Goal: Task Accomplishment & Management: Use online tool/utility

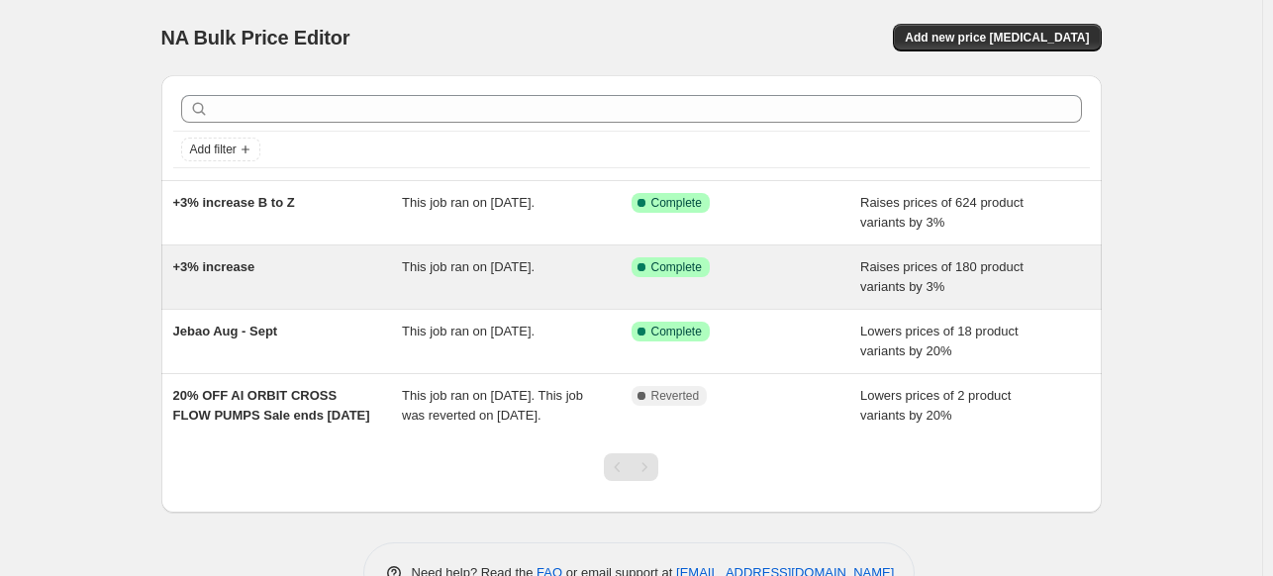
click at [237, 260] on span "+3% increase" at bounding box center [214, 266] width 82 height 15
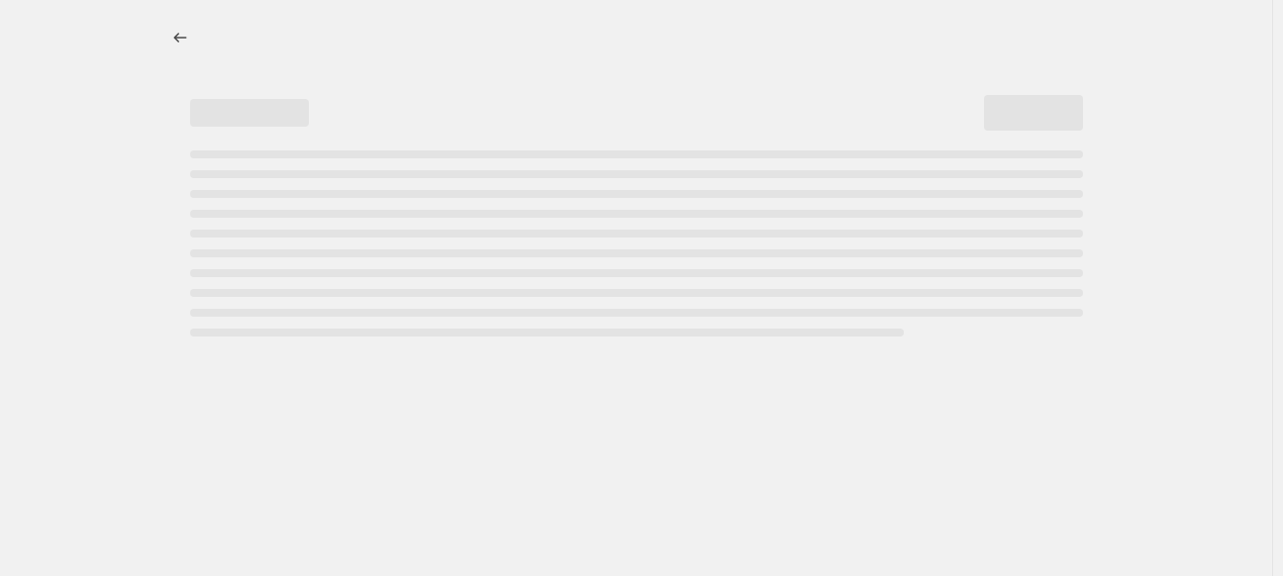
select select "percentage"
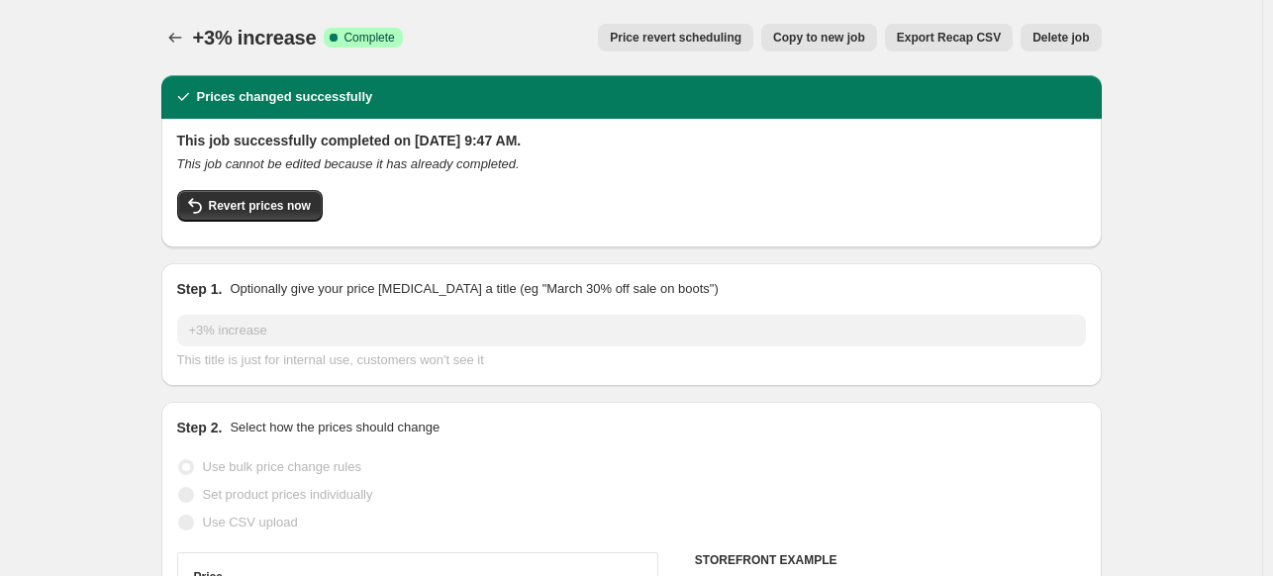
select select "vendor"
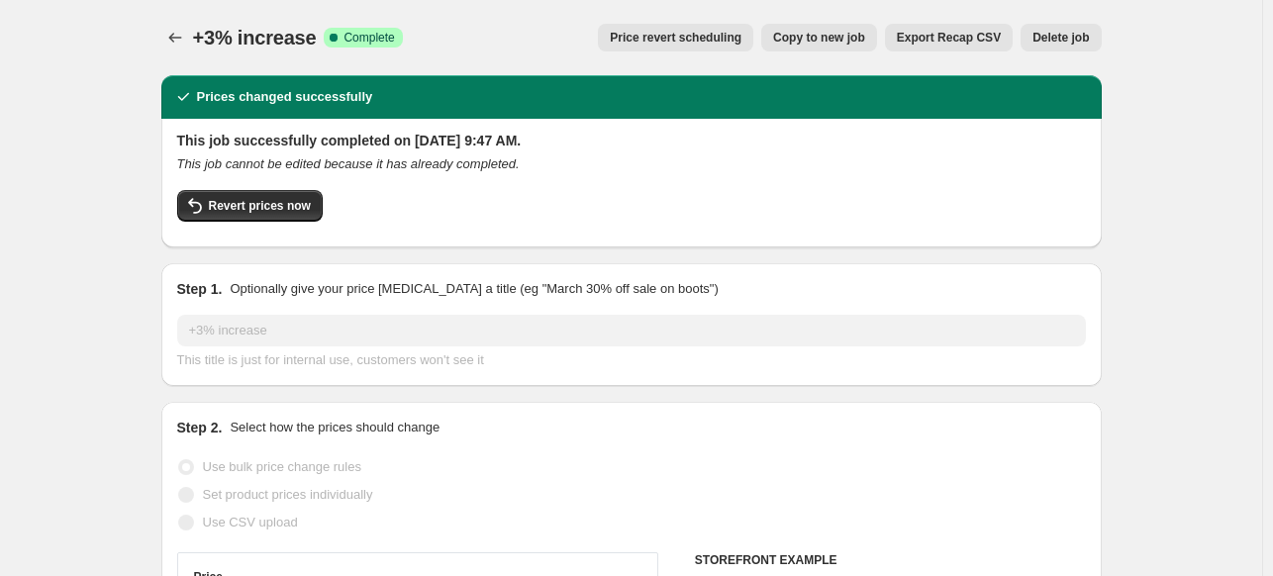
select select "vendor"
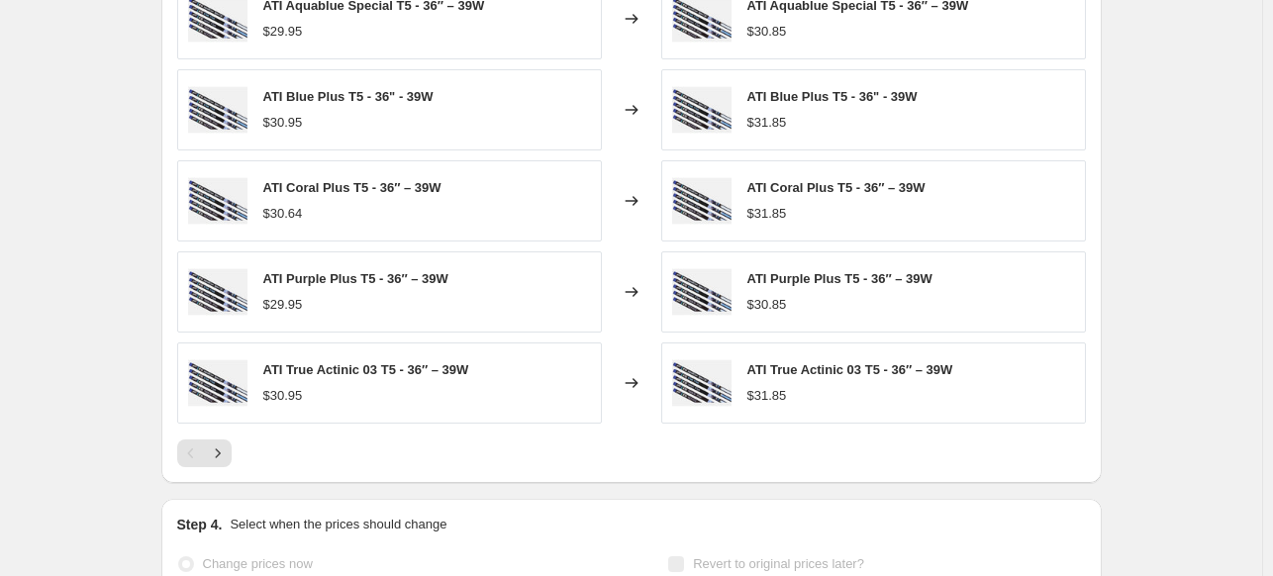
scroll to position [2178, 0]
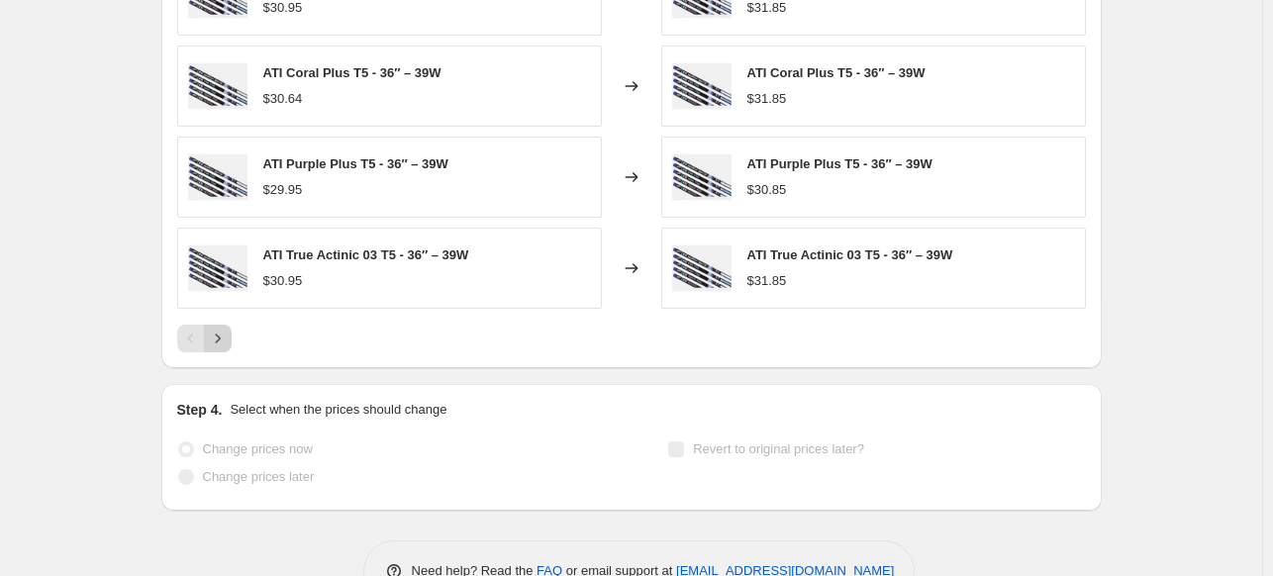
click at [226, 334] on icon "Next" at bounding box center [218, 339] width 20 height 20
click at [228, 343] on icon "Next" at bounding box center [218, 339] width 20 height 20
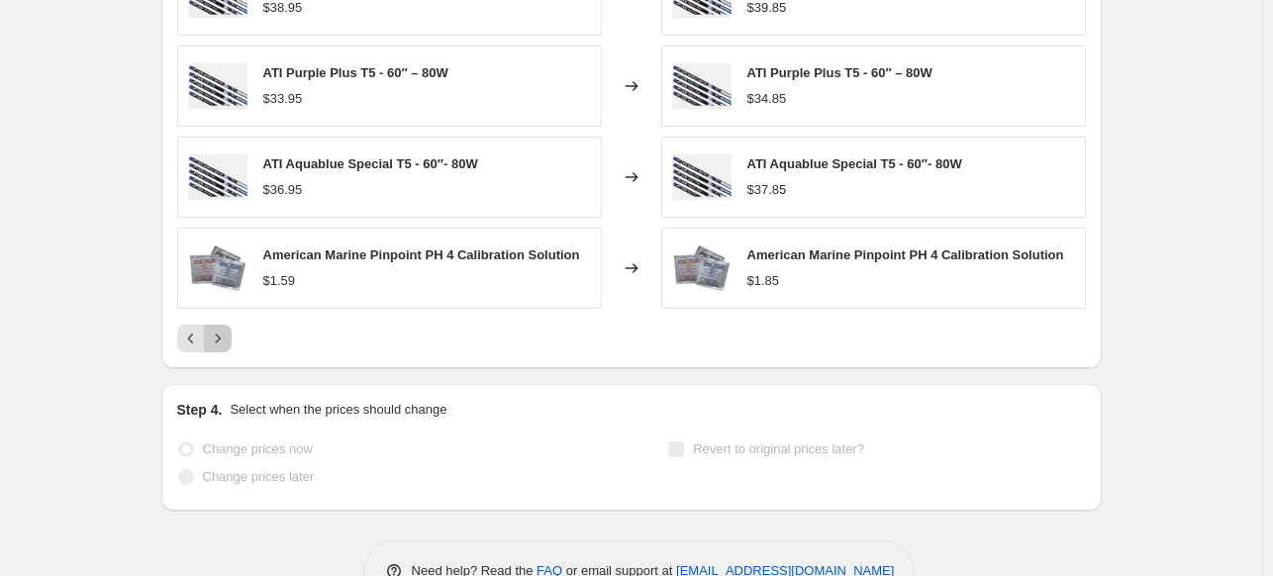
click at [226, 340] on icon "Next" at bounding box center [218, 339] width 20 height 20
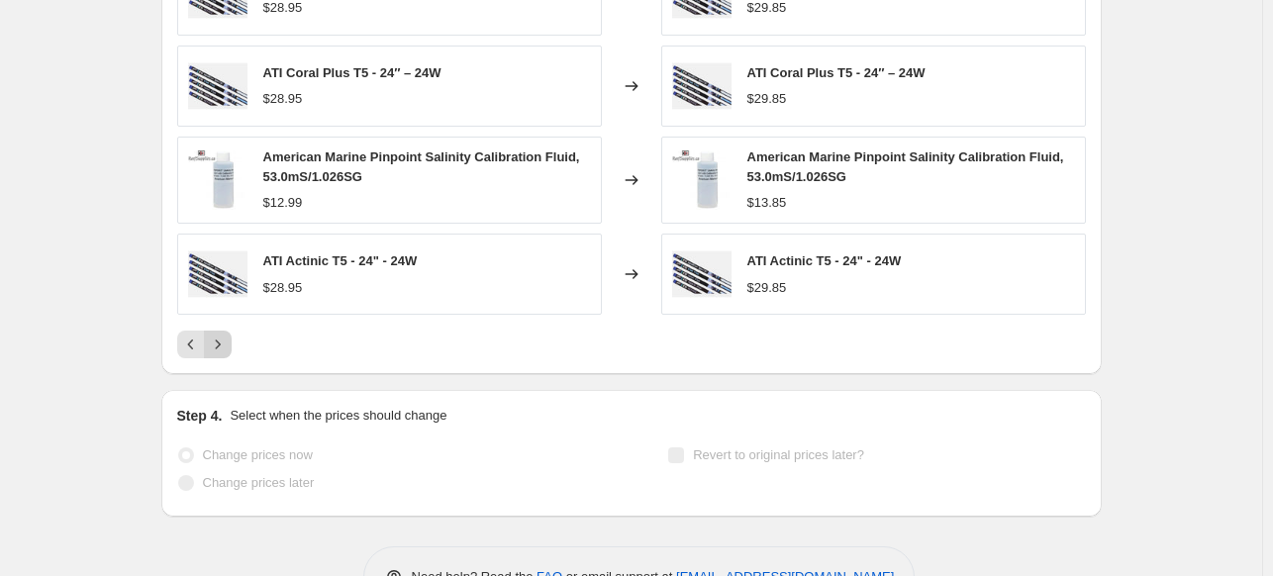
click at [226, 340] on icon "Next" at bounding box center [218, 345] width 20 height 20
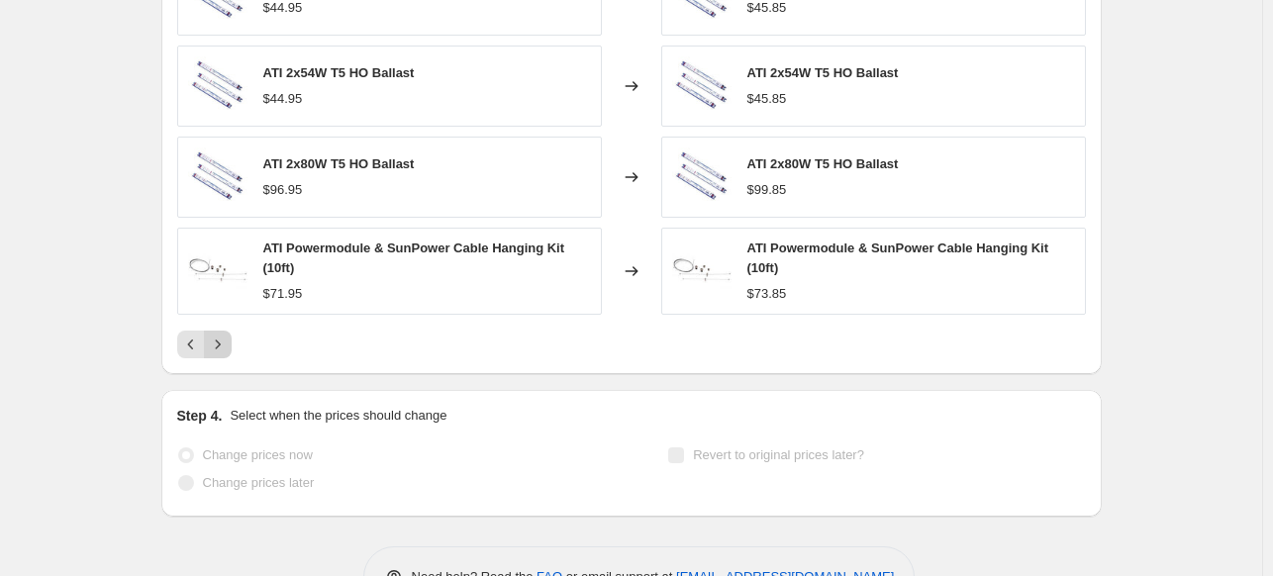
click at [225, 343] on icon "Next" at bounding box center [218, 345] width 20 height 20
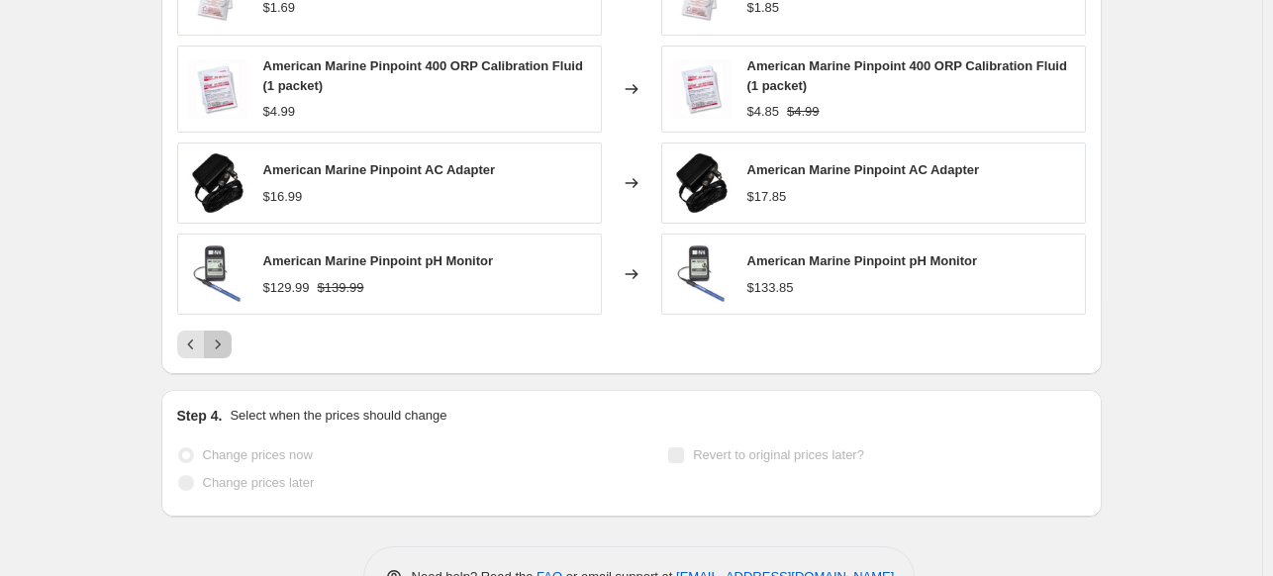
click at [225, 343] on icon "Next" at bounding box center [218, 345] width 20 height 20
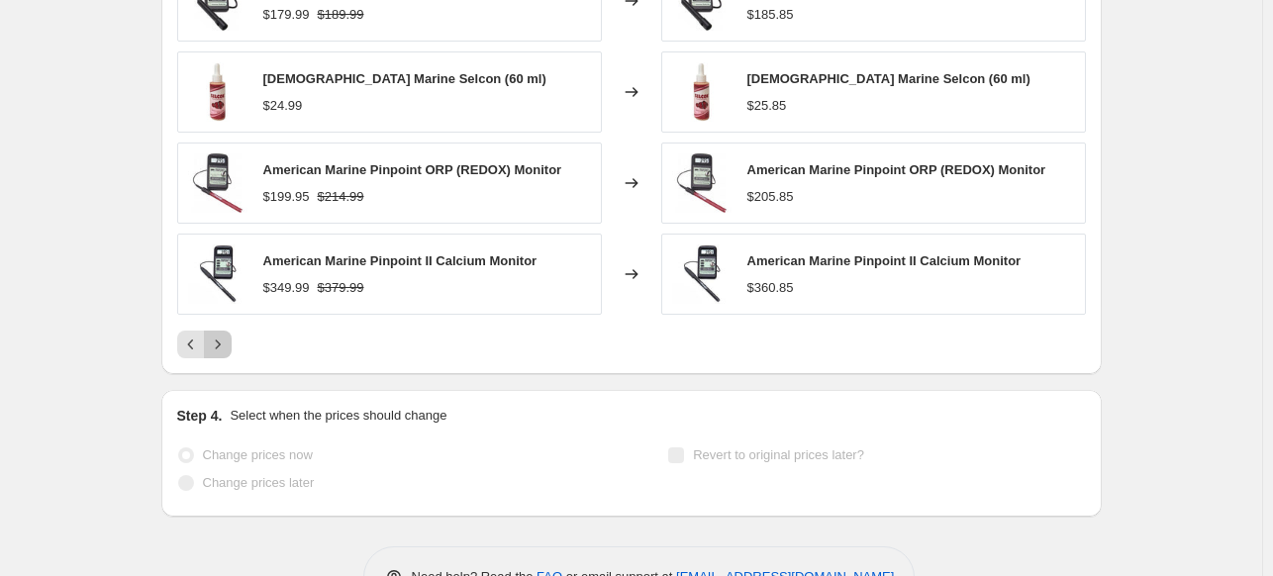
click at [225, 343] on icon "Next" at bounding box center [218, 345] width 20 height 20
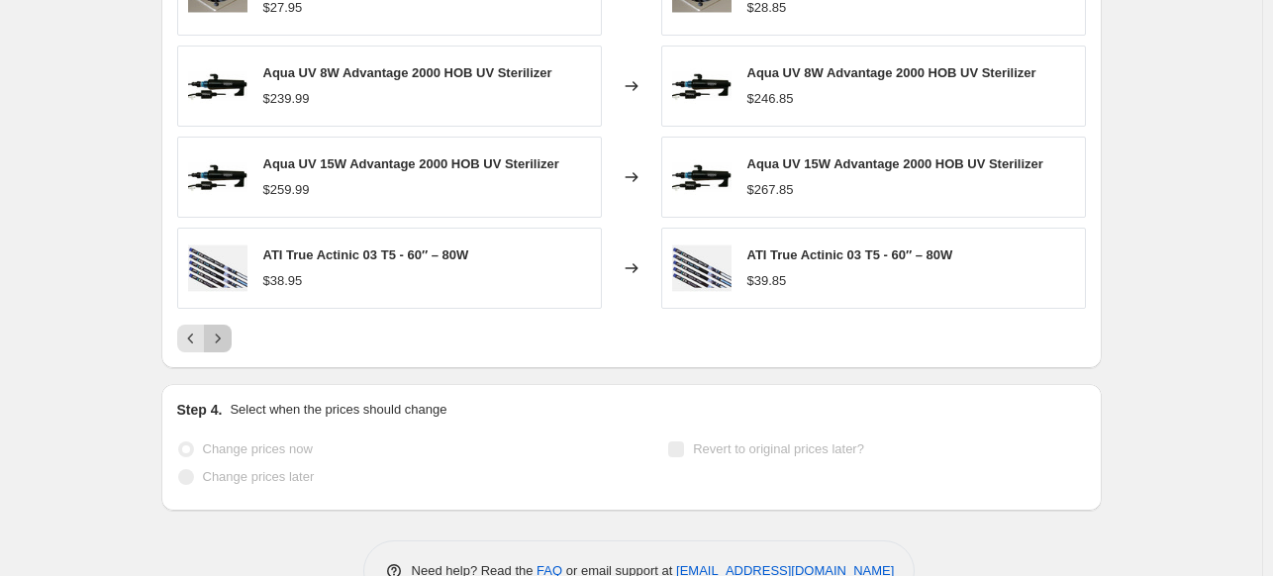
click at [225, 343] on icon "Next" at bounding box center [218, 339] width 20 height 20
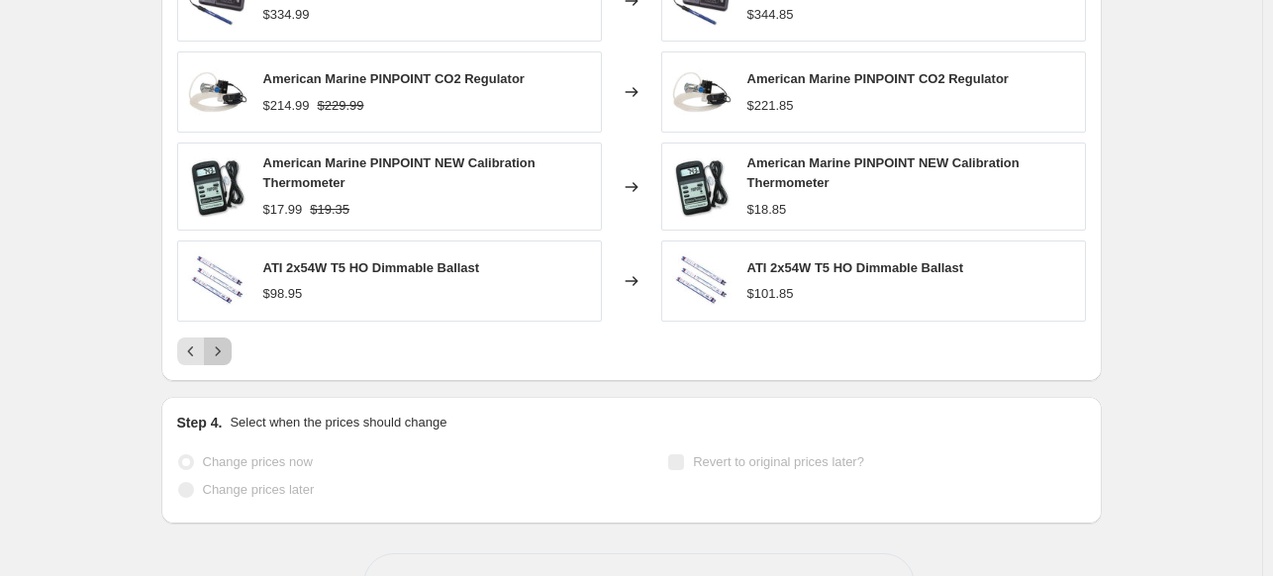
click at [225, 343] on icon "Next" at bounding box center [218, 352] width 20 height 20
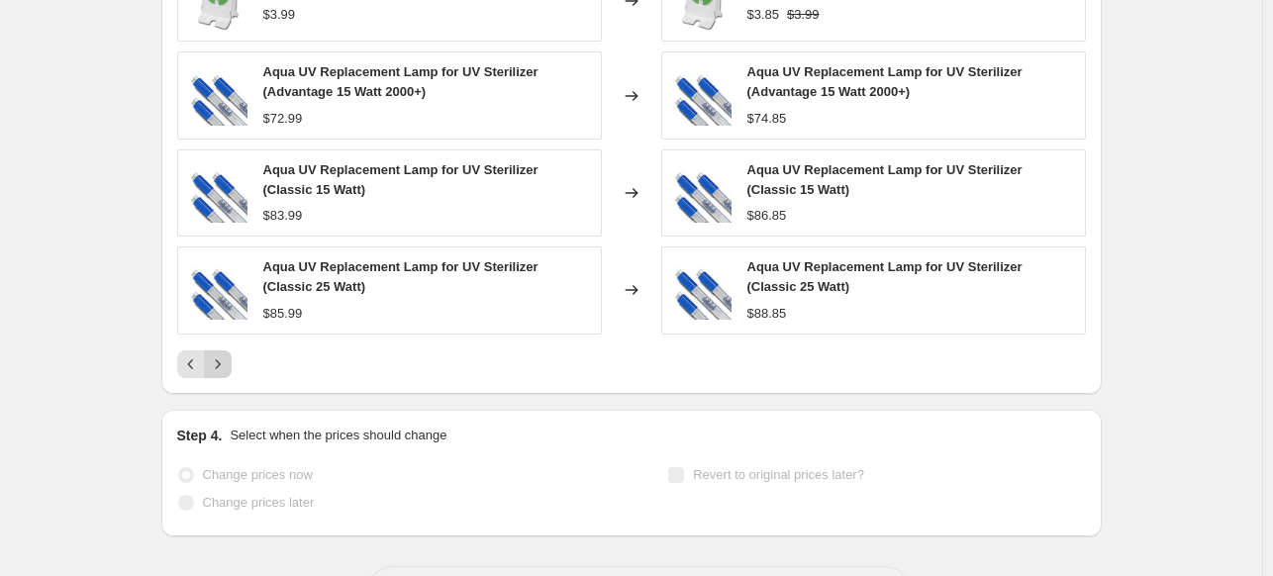
click at [222, 356] on icon "Next" at bounding box center [218, 364] width 20 height 20
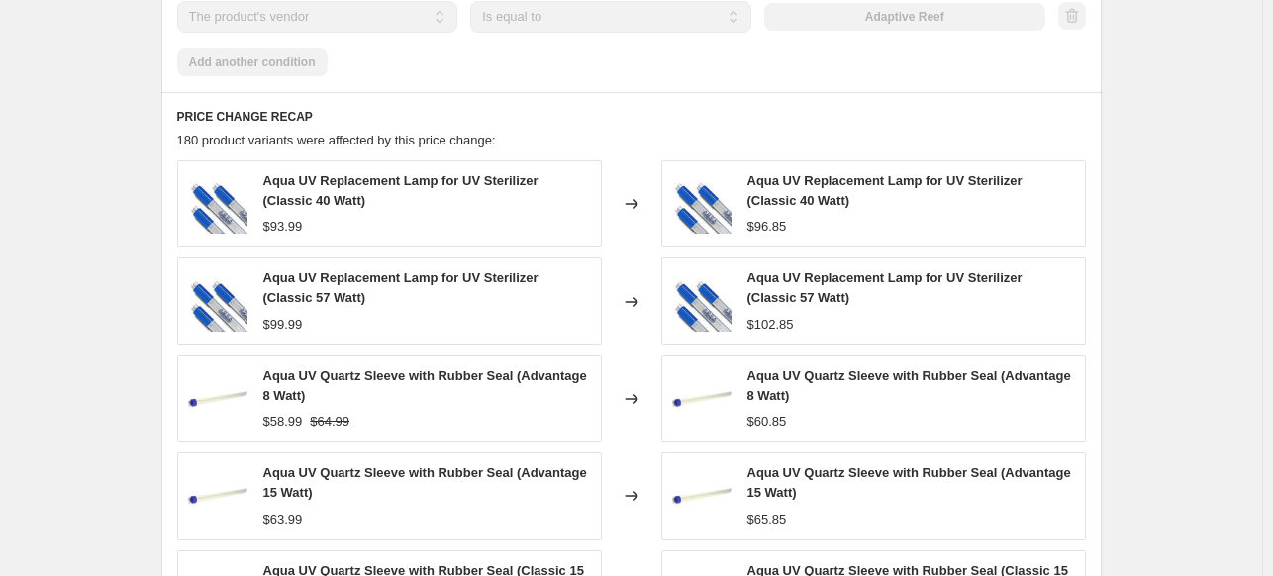
scroll to position [2262, 0]
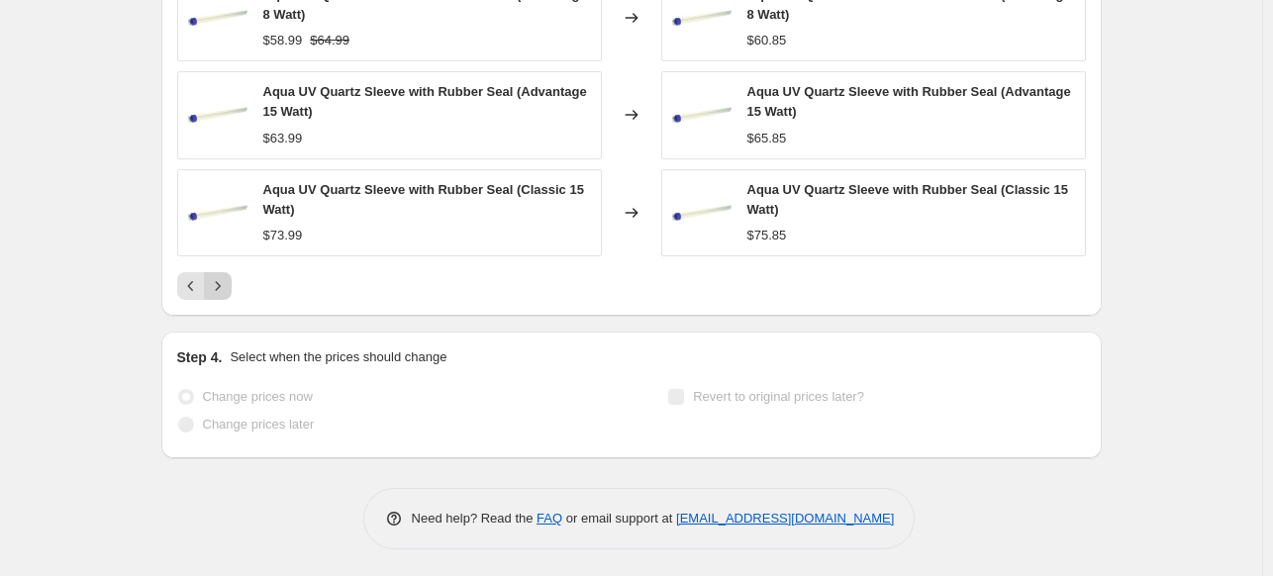
click at [227, 283] on icon "Next" at bounding box center [218, 286] width 20 height 20
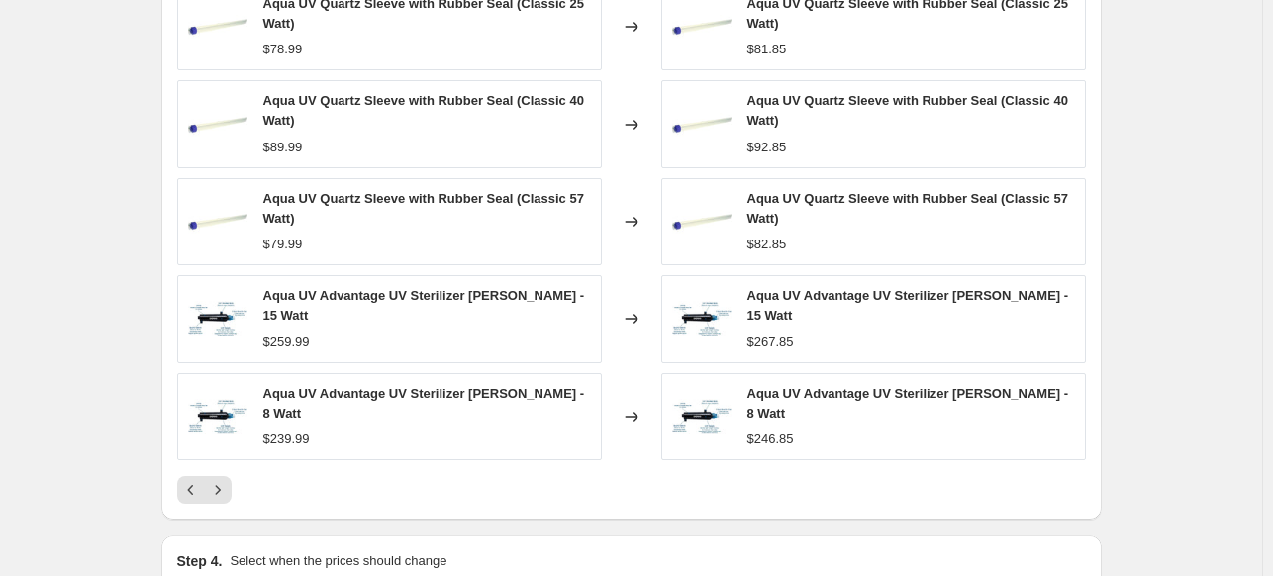
scroll to position [2256, 0]
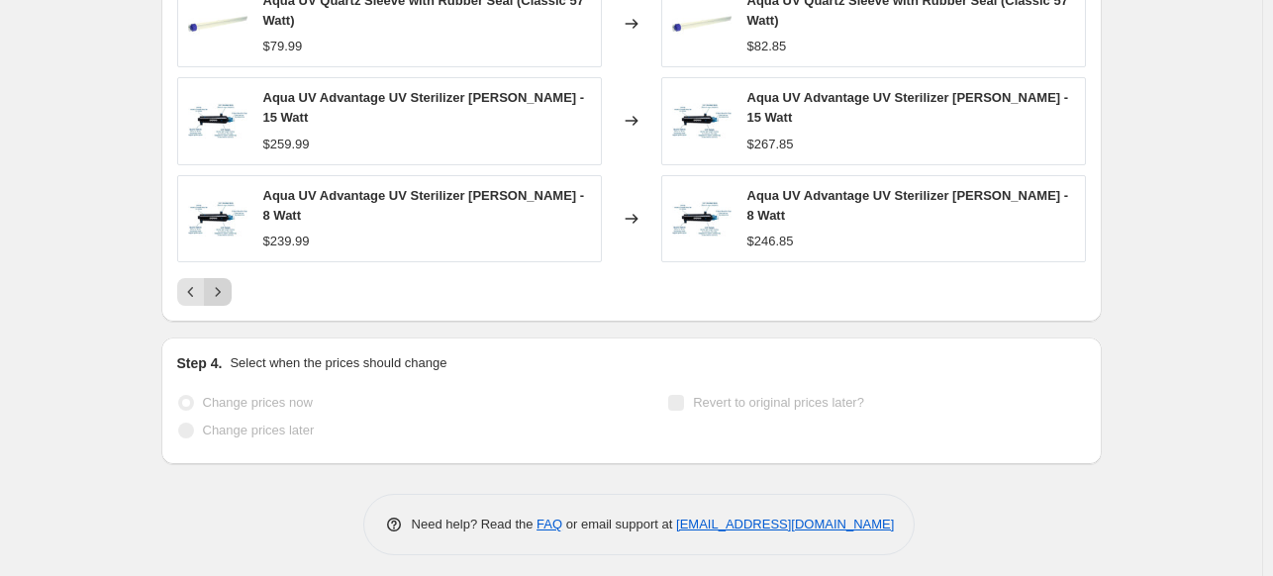
click at [226, 284] on icon "Next" at bounding box center [218, 292] width 20 height 20
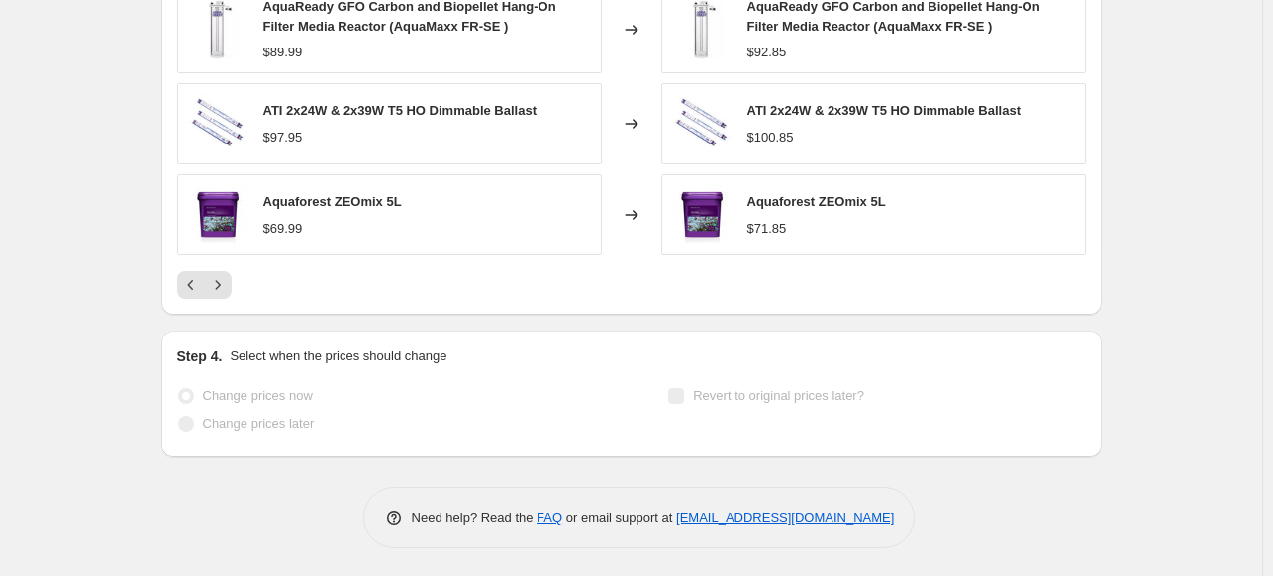
scroll to position [1941, 0]
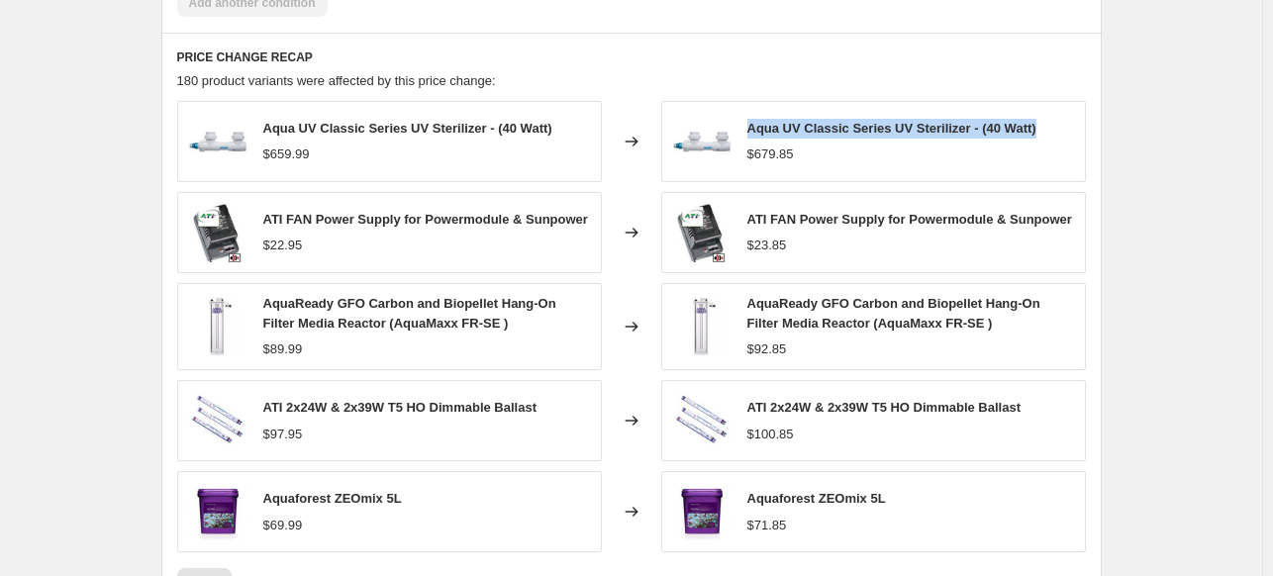
drag, startPoint x: 927, startPoint y: 134, endPoint x: 753, endPoint y: 129, distance: 173.3
click at [753, 129] on div "Aqua UV Classic Series UV Sterilizer - (40 Watt) $679.85" at bounding box center [873, 141] width 425 height 81
copy span "Aqua UV Classic Series UV Sterilizer - (40 Watt)"
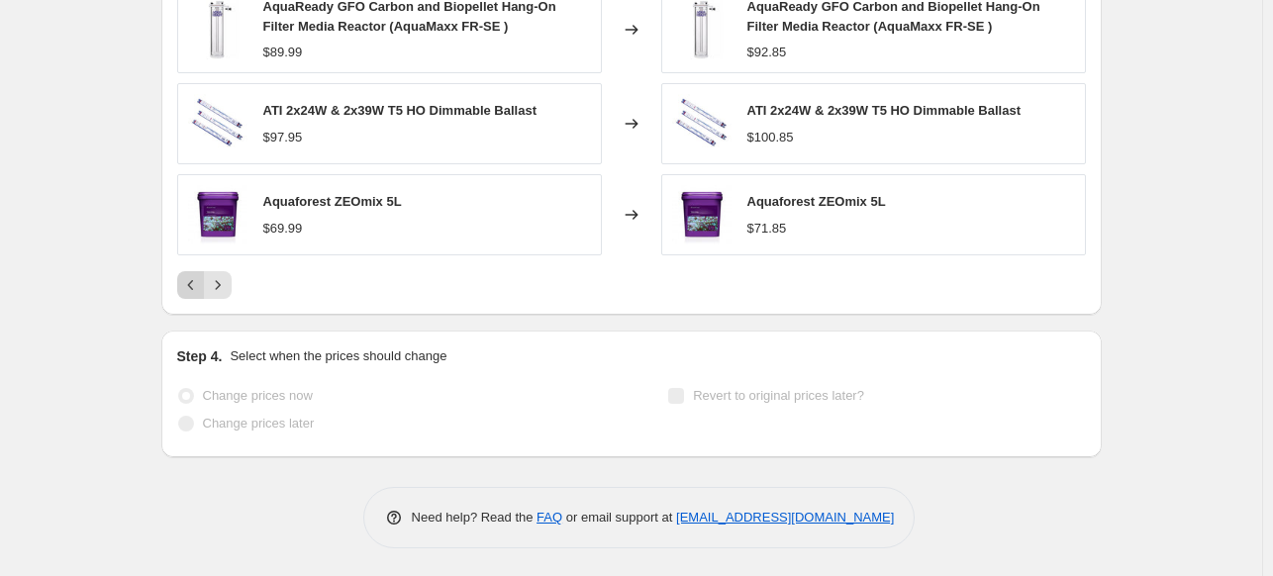
click at [186, 281] on icon "Previous" at bounding box center [191, 285] width 20 height 20
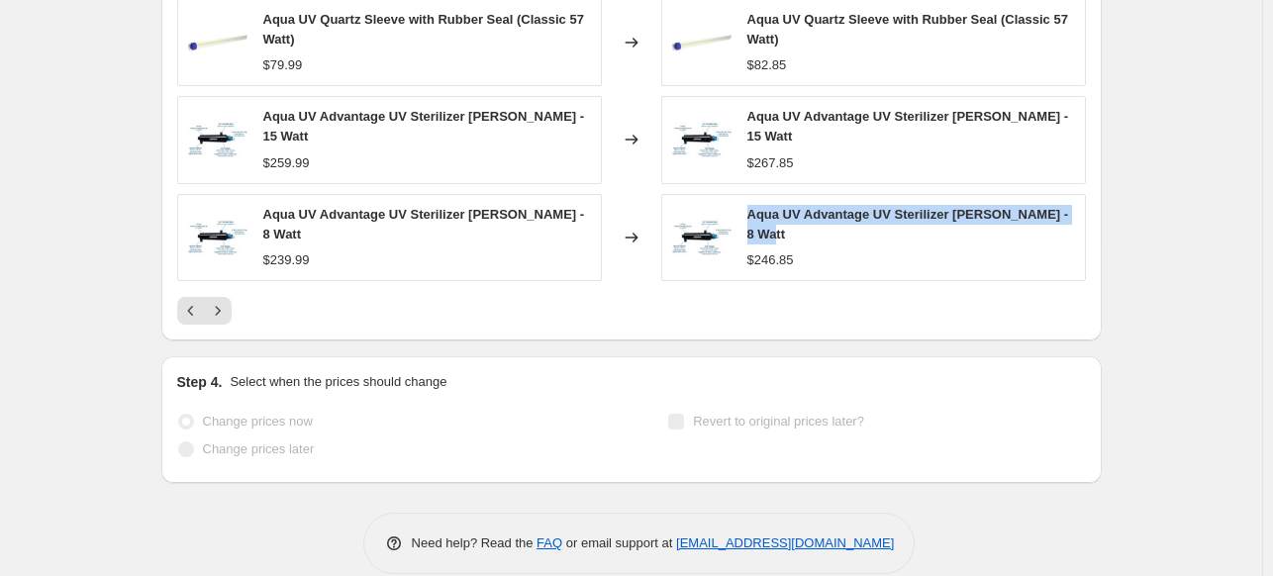
drag, startPoint x: 750, startPoint y: 218, endPoint x: 1089, endPoint y: 217, distance: 338.6
click at [1086, 217] on div "Aqua UV Advantage UV Sterilizer [PERSON_NAME] - 8 Watt $246.85" at bounding box center [873, 237] width 425 height 87
copy span "Aqua UV Advantage UV Sterilizer [PERSON_NAME] - 8 Watt"
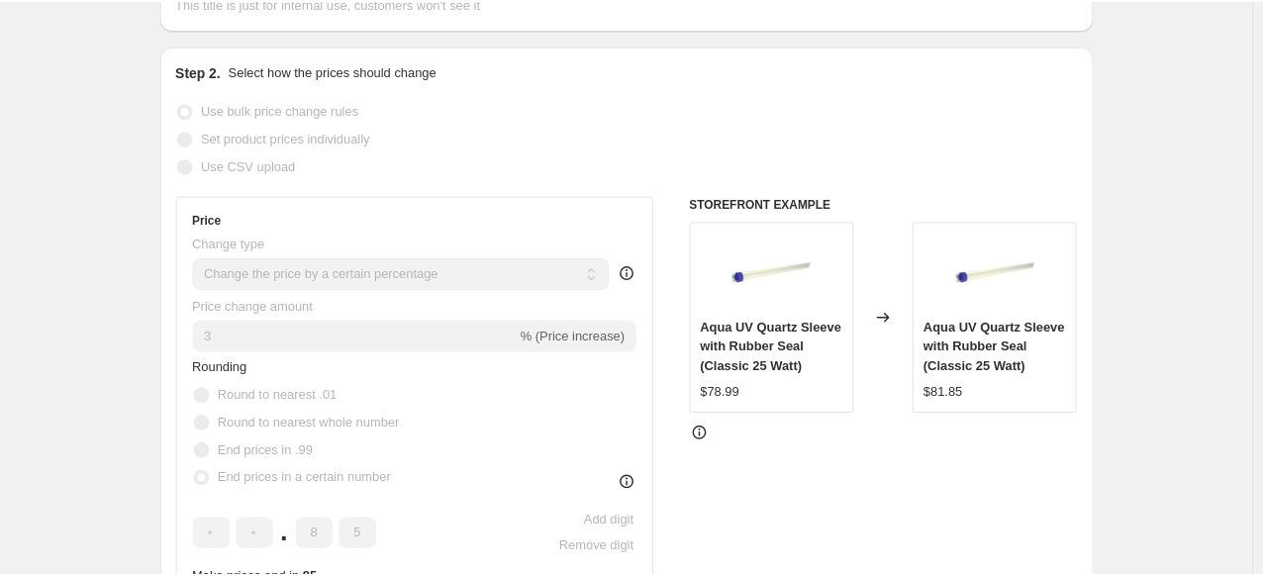
scroll to position [0, 0]
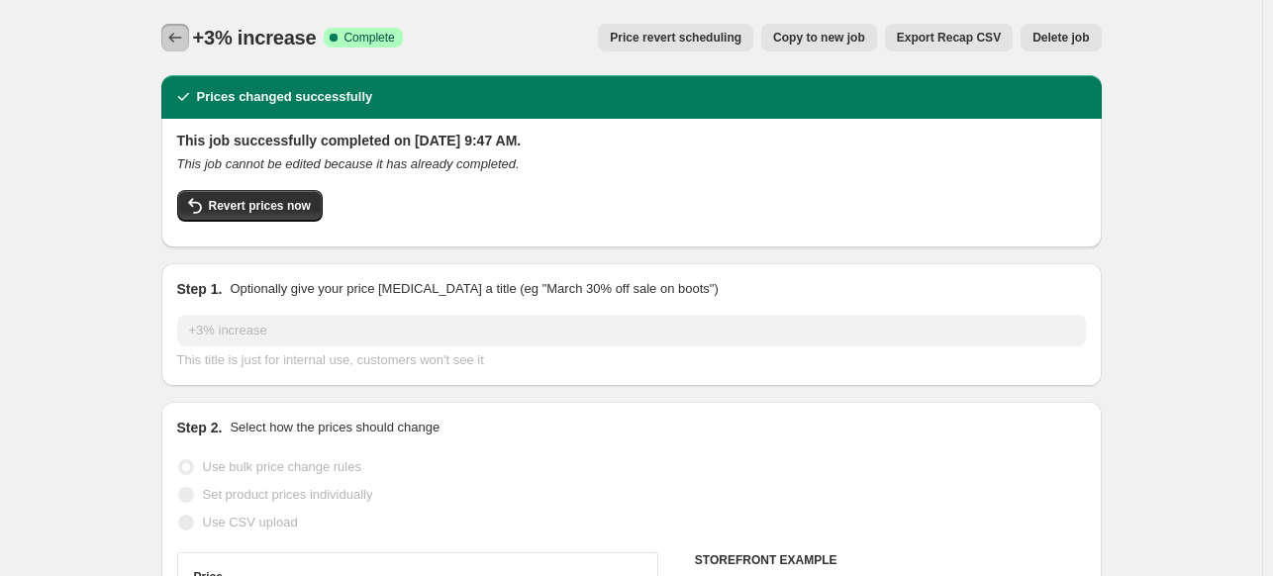
click at [182, 34] on icon "Price change jobs" at bounding box center [175, 38] width 20 height 20
